Goal: Transaction & Acquisition: Purchase product/service

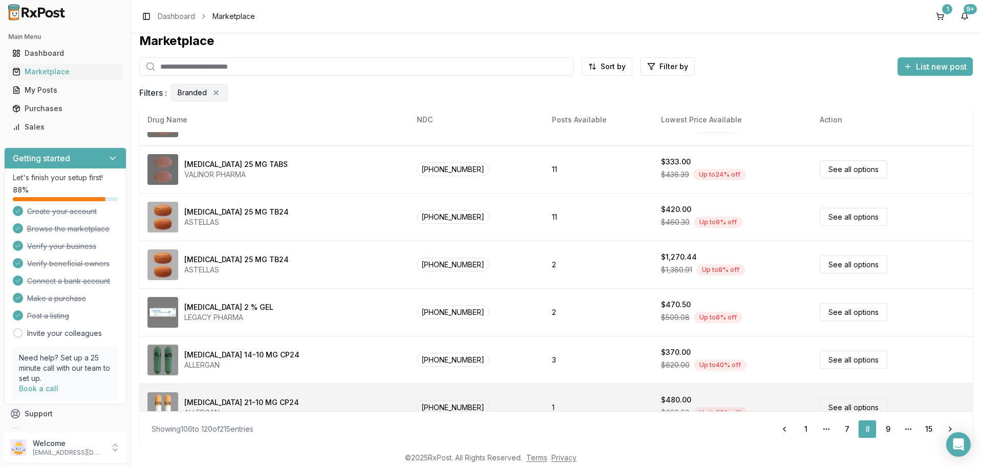
scroll to position [483, 0]
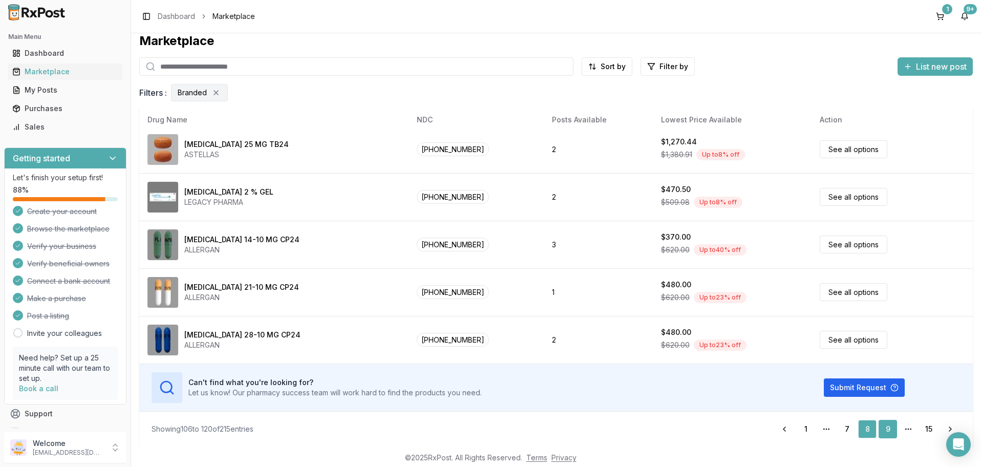
click at [887, 428] on link "9" at bounding box center [888, 429] width 18 height 18
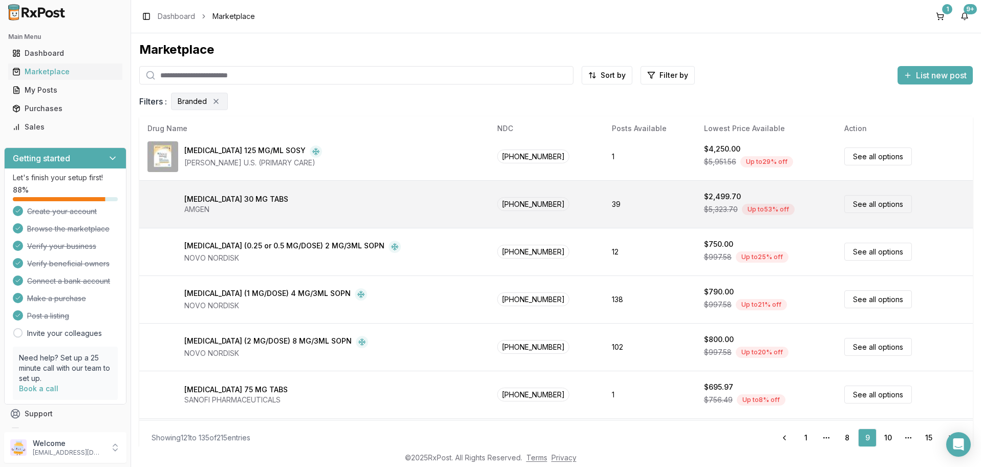
scroll to position [369, 0]
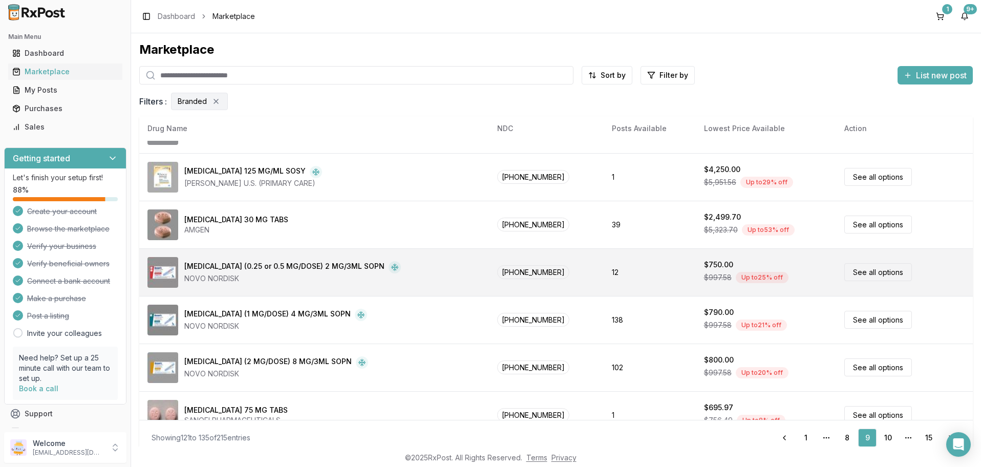
click at [862, 266] on link "See all options" at bounding box center [879, 272] width 68 height 18
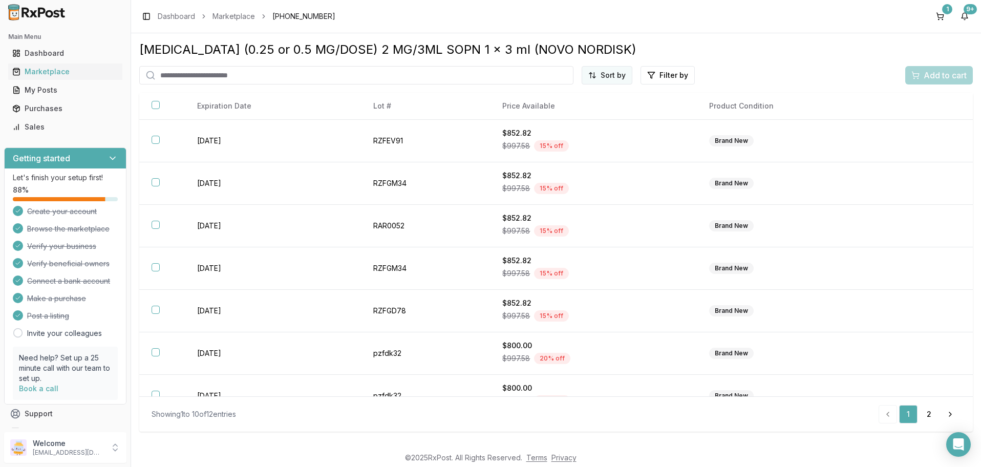
click at [625, 75] on html "Main Menu Dashboard Marketplace My Posts Purchases Sales Getting started Let's …" at bounding box center [490, 233] width 981 height 467
click at [583, 112] on div "Price (Low to High)" at bounding box center [582, 114] width 97 height 16
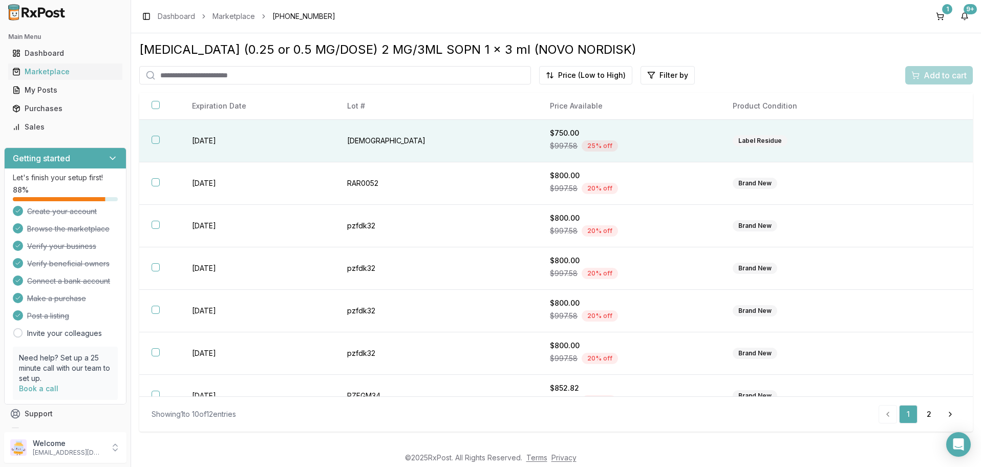
click at [156, 138] on button "button" at bounding box center [156, 140] width 8 height 8
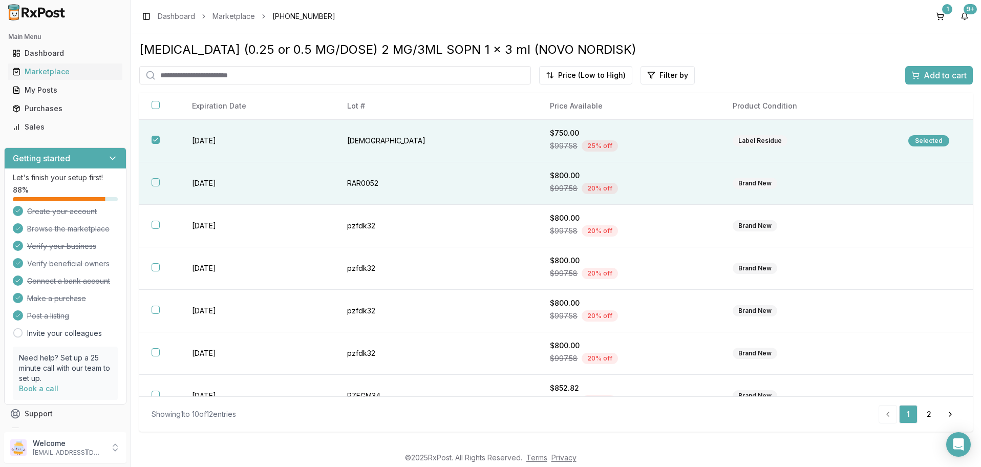
click at [153, 182] on button "button" at bounding box center [156, 182] width 8 height 8
click at [946, 75] on span "Add to cart" at bounding box center [945, 75] width 43 height 12
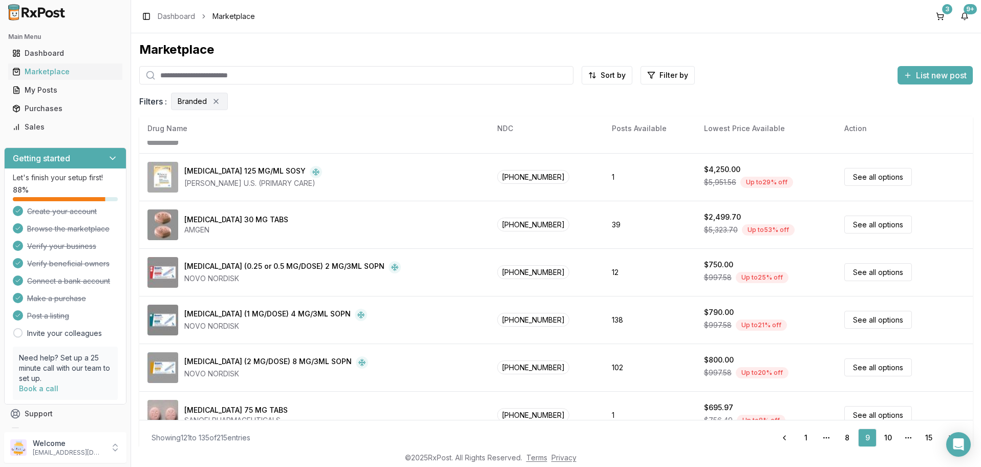
scroll to position [483, 0]
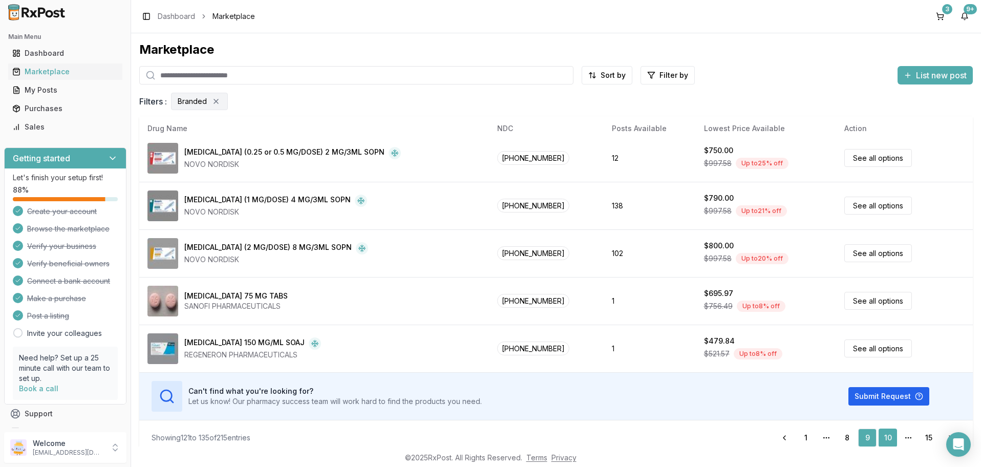
click at [886, 436] on link "10" at bounding box center [888, 438] width 18 height 18
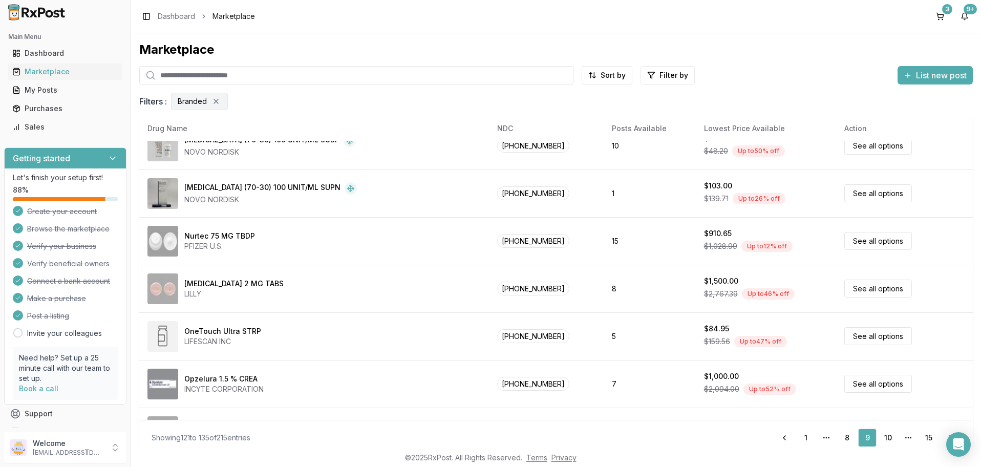
scroll to position [0, 0]
